Goal: Check status: Check status

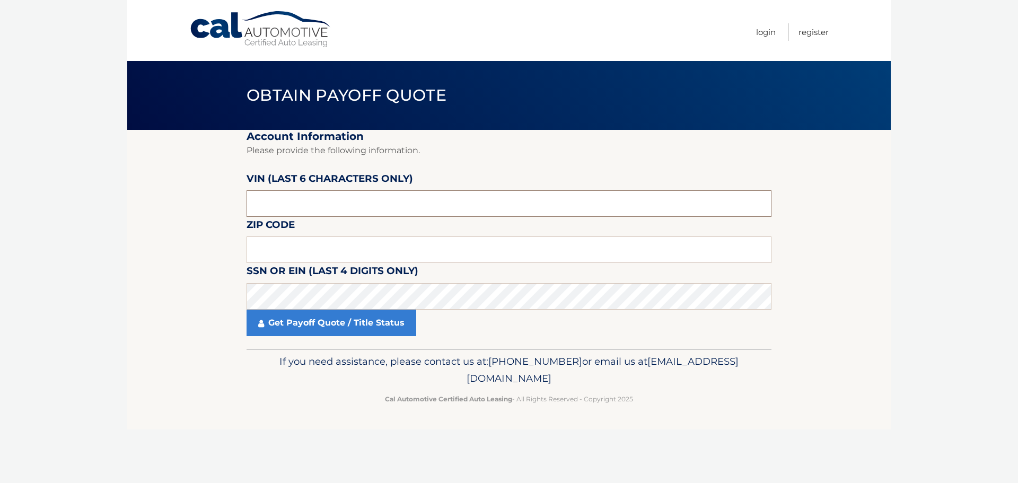
drag, startPoint x: 0, startPoint y: 0, endPoint x: 401, endPoint y: 195, distance: 445.8
click at [401, 195] on input "text" at bounding box center [509, 203] width 525 height 27
drag, startPoint x: 395, startPoint y: 200, endPoint x: 232, endPoint y: 205, distance: 162.8
click at [242, 204] on section "Account Information Please provide the following information. VIN (last 6 chara…" at bounding box center [509, 239] width 764 height 219
type input "578003"
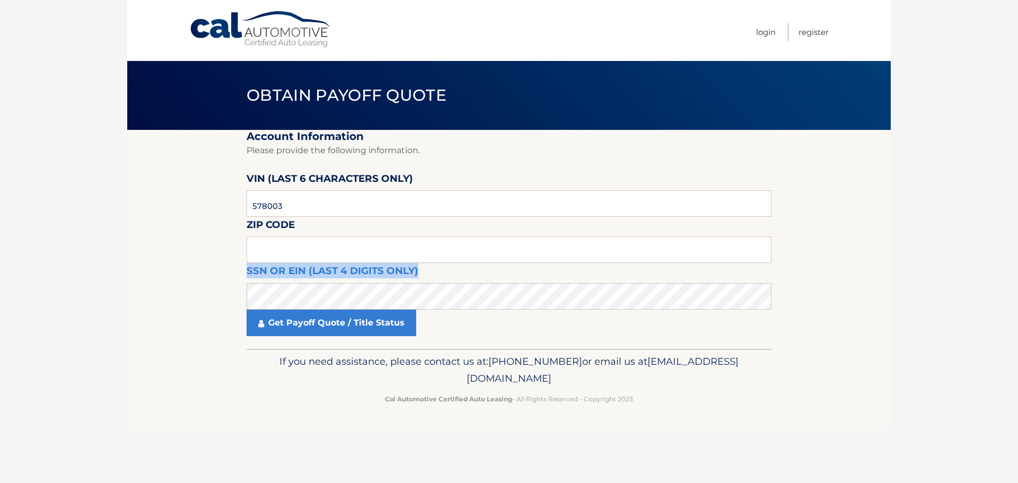
click at [393, 236] on fieldset "Account Information Please provide the following information. VIN (last 6 chara…" at bounding box center [509, 239] width 525 height 219
click at [395, 247] on input "text" at bounding box center [509, 249] width 525 height 27
click at [398, 251] on input "text" at bounding box center [509, 249] width 525 height 27
click at [516, 258] on input "text" at bounding box center [509, 249] width 525 height 27
click at [547, 266] on fieldset "Account Information Please provide the following information. VIN (last 6 chara…" at bounding box center [509, 239] width 525 height 219
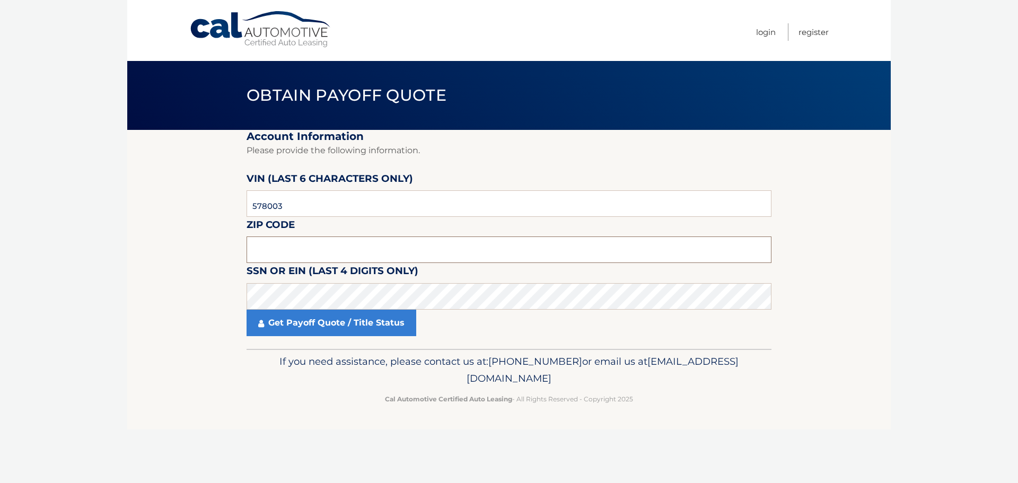
click at [527, 262] on input "text" at bounding box center [509, 249] width 525 height 27
type input "11364"
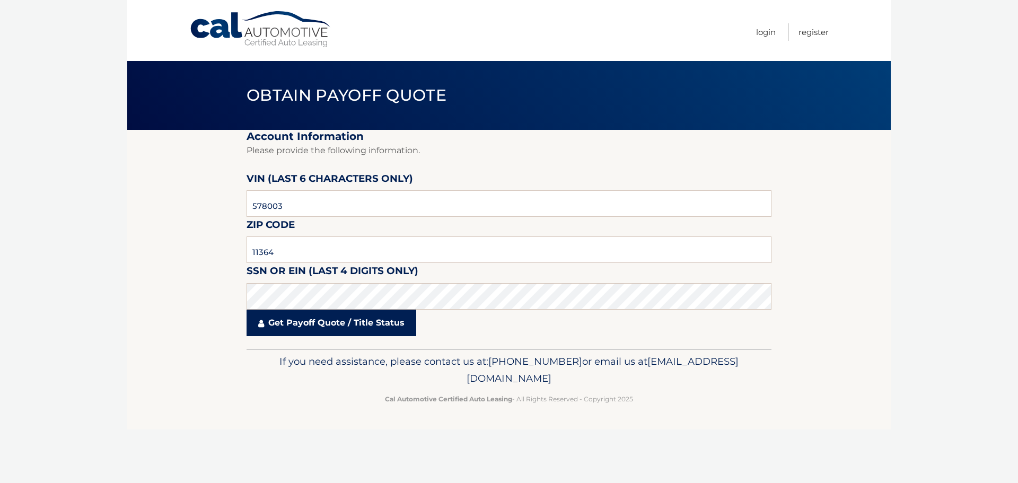
drag, startPoint x: 348, startPoint y: 340, endPoint x: 347, endPoint y: 335, distance: 5.4
click at [348, 340] on fieldset "Account Information Please provide the following information. VIN (last 6 chara…" at bounding box center [509, 239] width 525 height 219
click at [348, 330] on link "Get Payoff Quote / Title Status" at bounding box center [332, 323] width 170 height 27
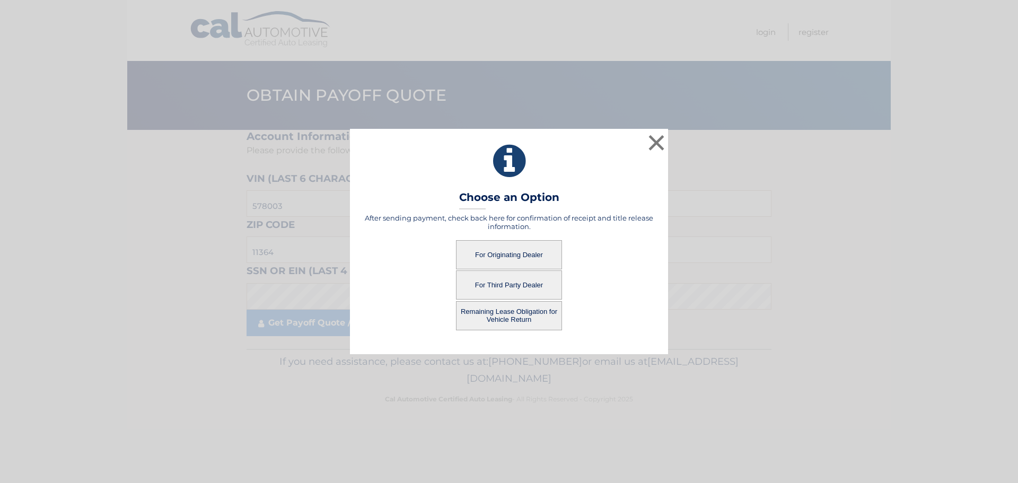
click at [538, 251] on button "For Originating Dealer" at bounding box center [509, 254] width 106 height 29
click at [516, 252] on button "For Originating Dealer" at bounding box center [509, 254] width 106 height 29
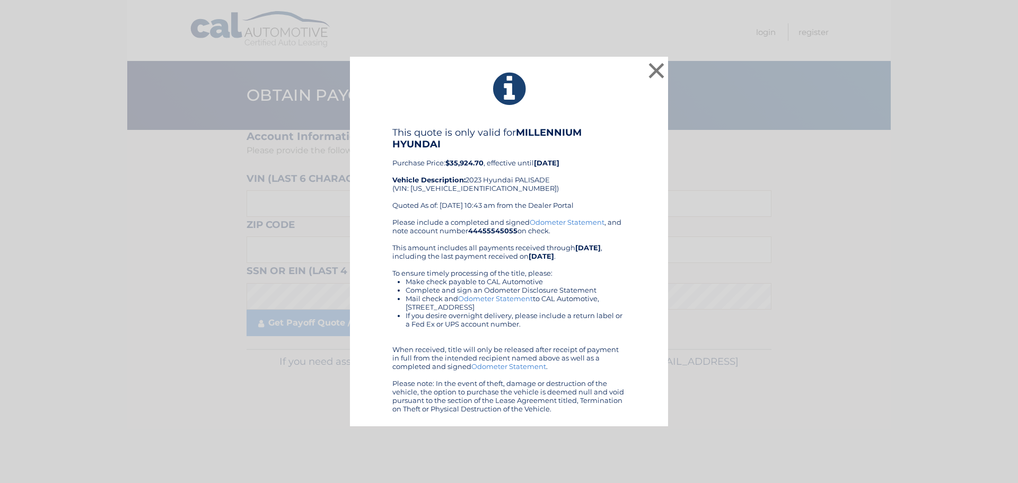
click at [585, 160] on div "This quote is only valid for MILLENNIUM HYUNDAI Purchase Price: $35,924.70 , ef…" at bounding box center [508, 172] width 233 height 91
click at [653, 71] on button "×" at bounding box center [656, 70] width 21 height 21
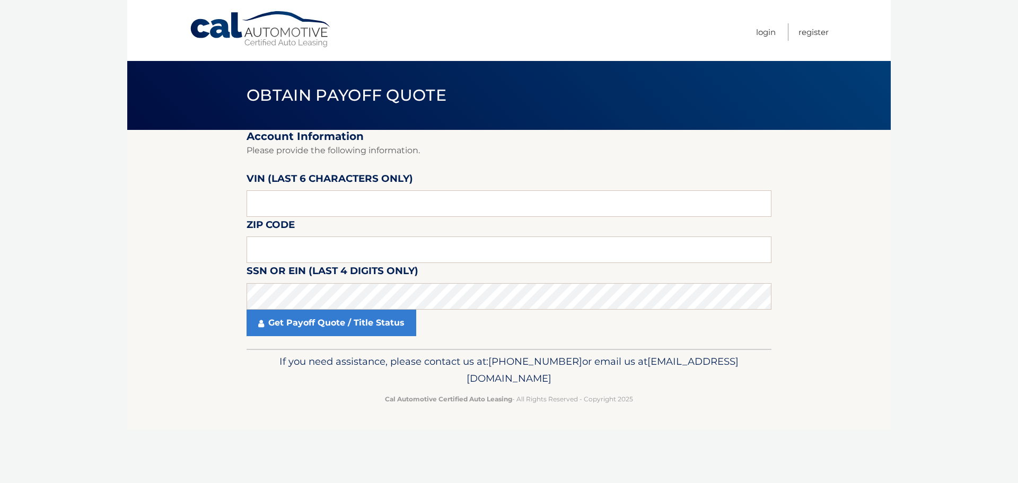
click at [355, 184] on label "VIN (last 6 characters only)" at bounding box center [330, 181] width 166 height 20
click at [350, 197] on input "text" at bounding box center [509, 203] width 525 height 27
click at [346, 248] on input "text" at bounding box center [509, 249] width 525 height 27
type input "11364"
click at [362, 191] on input "text" at bounding box center [509, 203] width 525 height 27
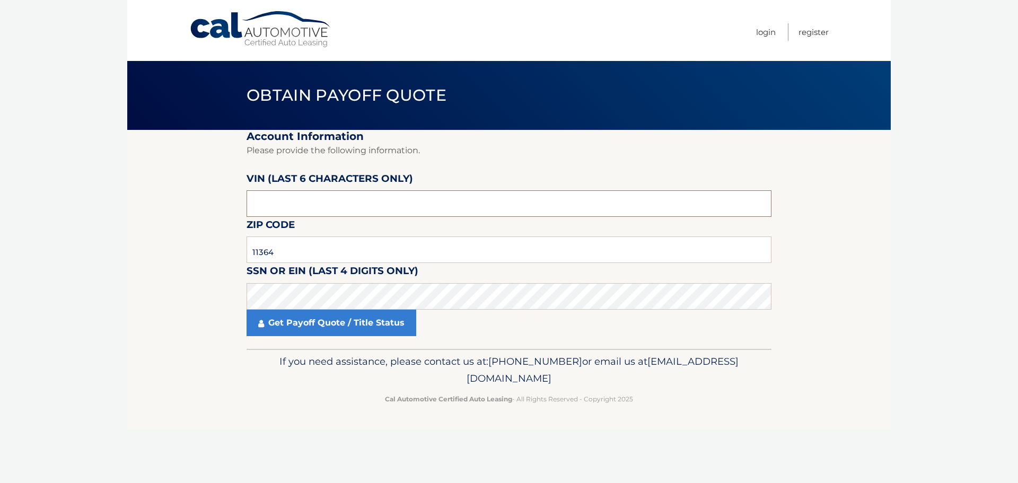
click at [358, 199] on input "text" at bounding box center [509, 203] width 525 height 27
click at [356, 199] on input "578009" at bounding box center [509, 203] width 525 height 27
type input "578003"
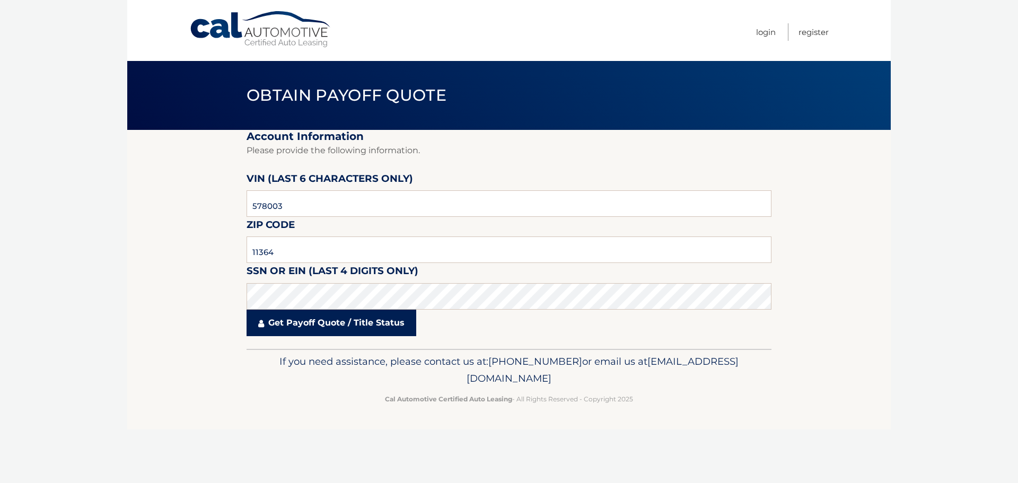
click at [359, 326] on link "Get Payoff Quote / Title Status" at bounding box center [332, 323] width 170 height 27
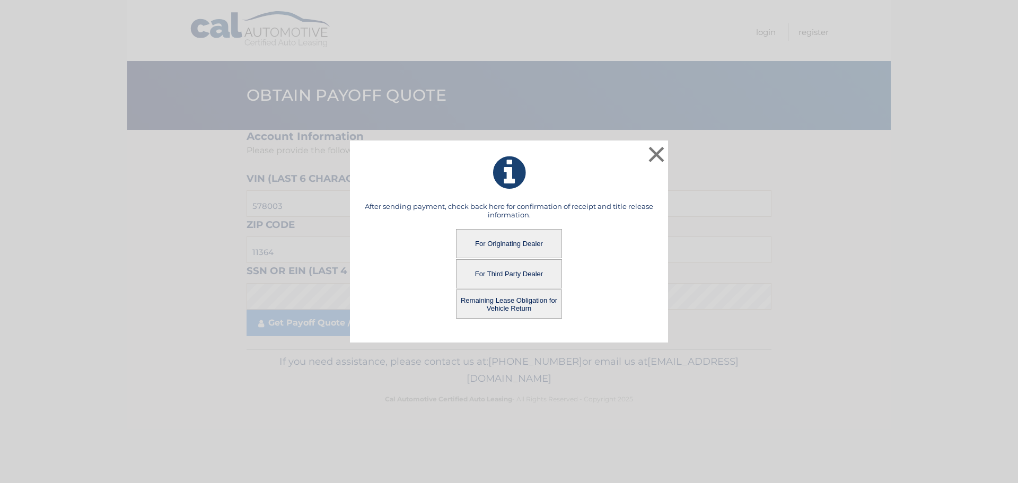
click at [507, 305] on button "Remaining Lease Obligation for Vehicle Return" at bounding box center [509, 303] width 106 height 29
click at [537, 301] on button "Remaining Lease Obligation for Vehicle Return" at bounding box center [509, 303] width 106 height 29
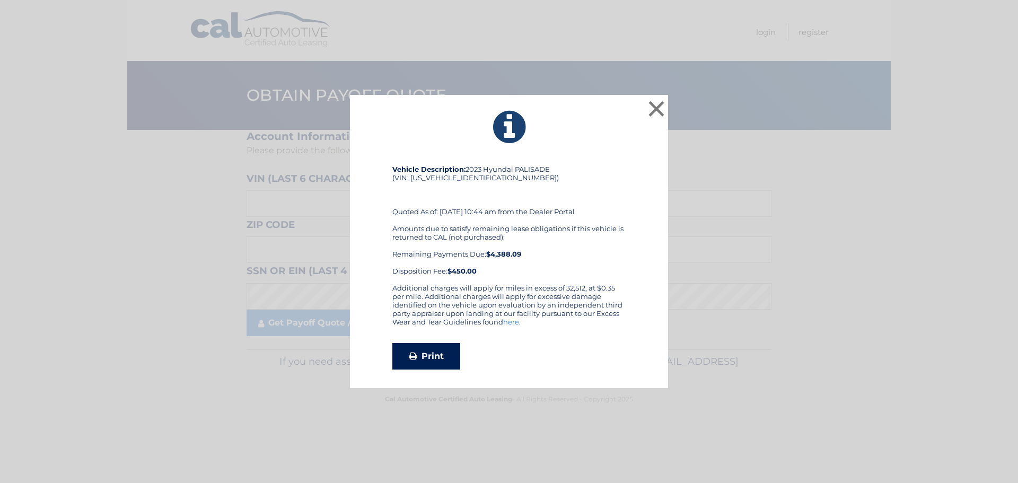
click at [441, 355] on link "Print" at bounding box center [426, 356] width 68 height 27
